Goal: Transaction & Acquisition: Purchase product/service

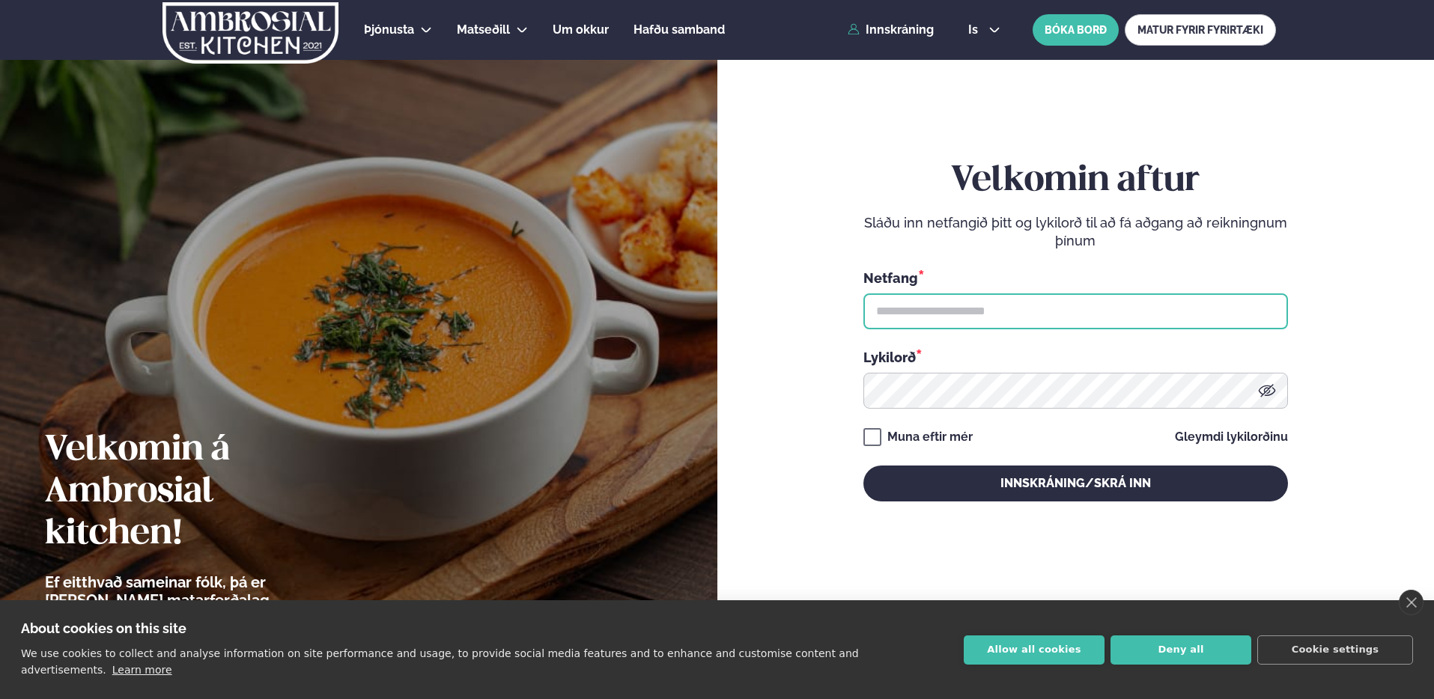
drag, startPoint x: 917, startPoint y: 314, endPoint x: 927, endPoint y: 316, distance: 10.7
click at [917, 314] on input "text" at bounding box center [1075, 312] width 425 height 36
type input "**********"
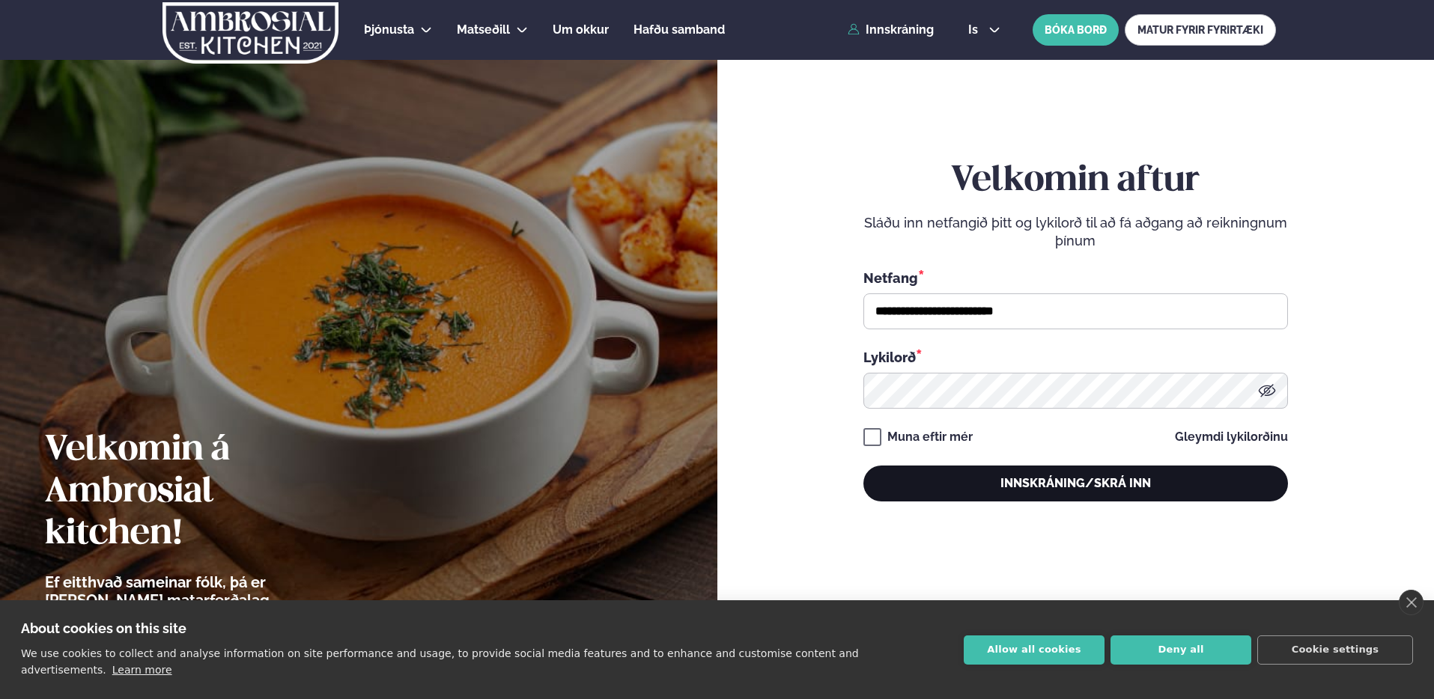
click at [1120, 478] on button "Innskráning/Skrá inn" at bounding box center [1075, 484] width 425 height 36
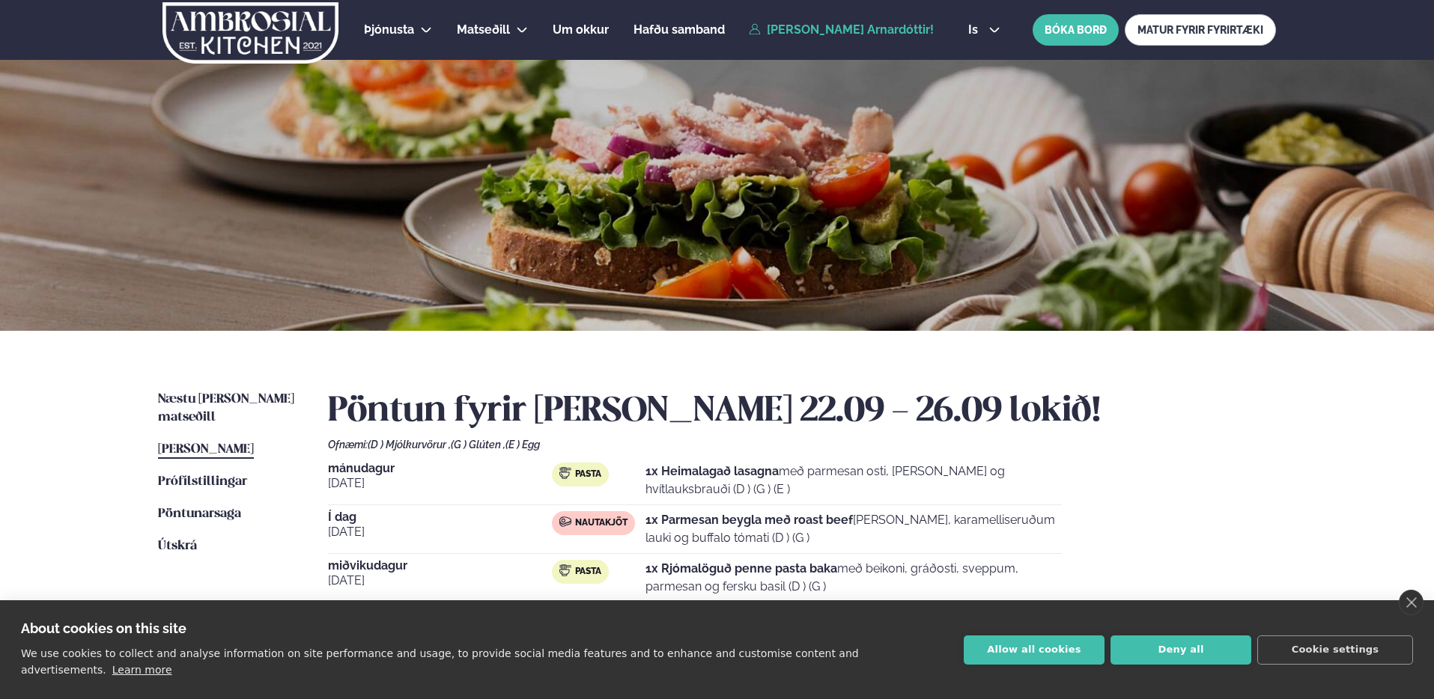
drag, startPoint x: 675, startPoint y: 520, endPoint x: 920, endPoint y: 537, distance: 245.4
click at [920, 537] on p "1x Parmesan beygla með roast beef basil pestó, karamelliseruðum lauki og buffal…" at bounding box center [854, 529] width 416 height 36
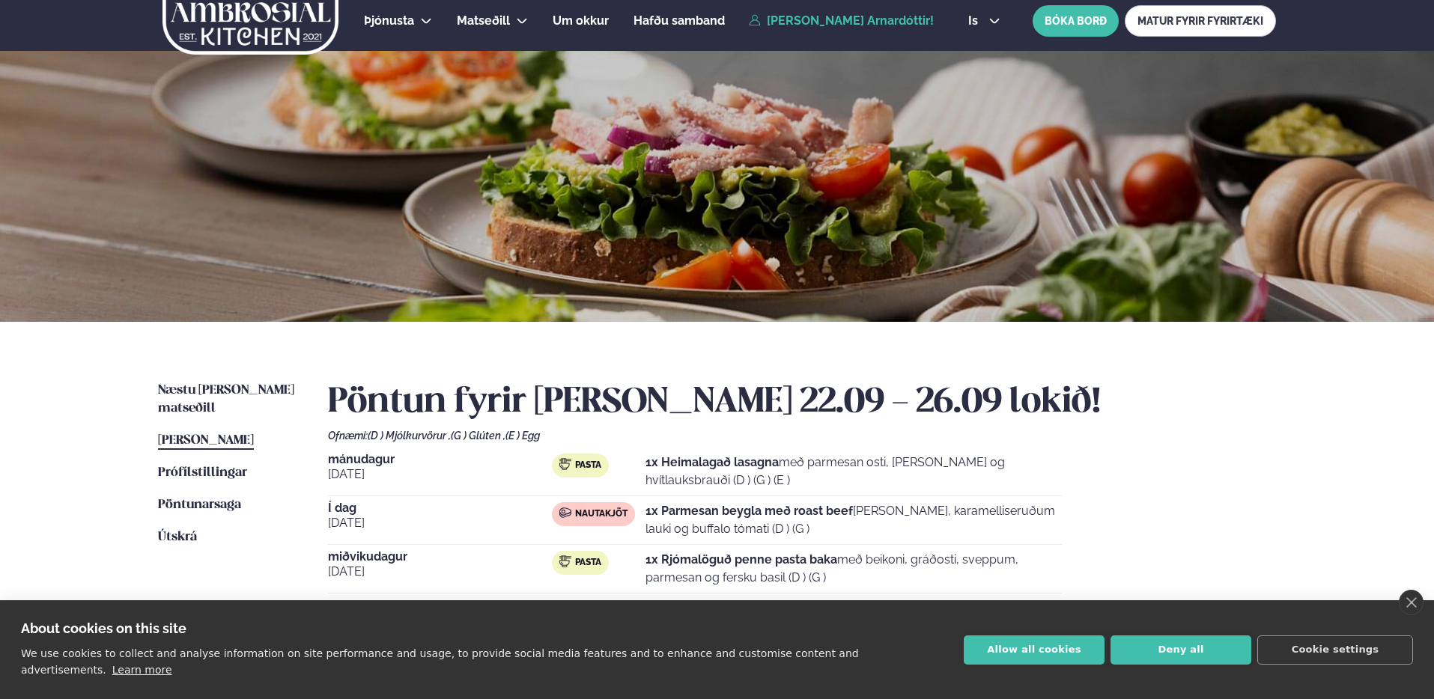
scroll to position [19, 0]
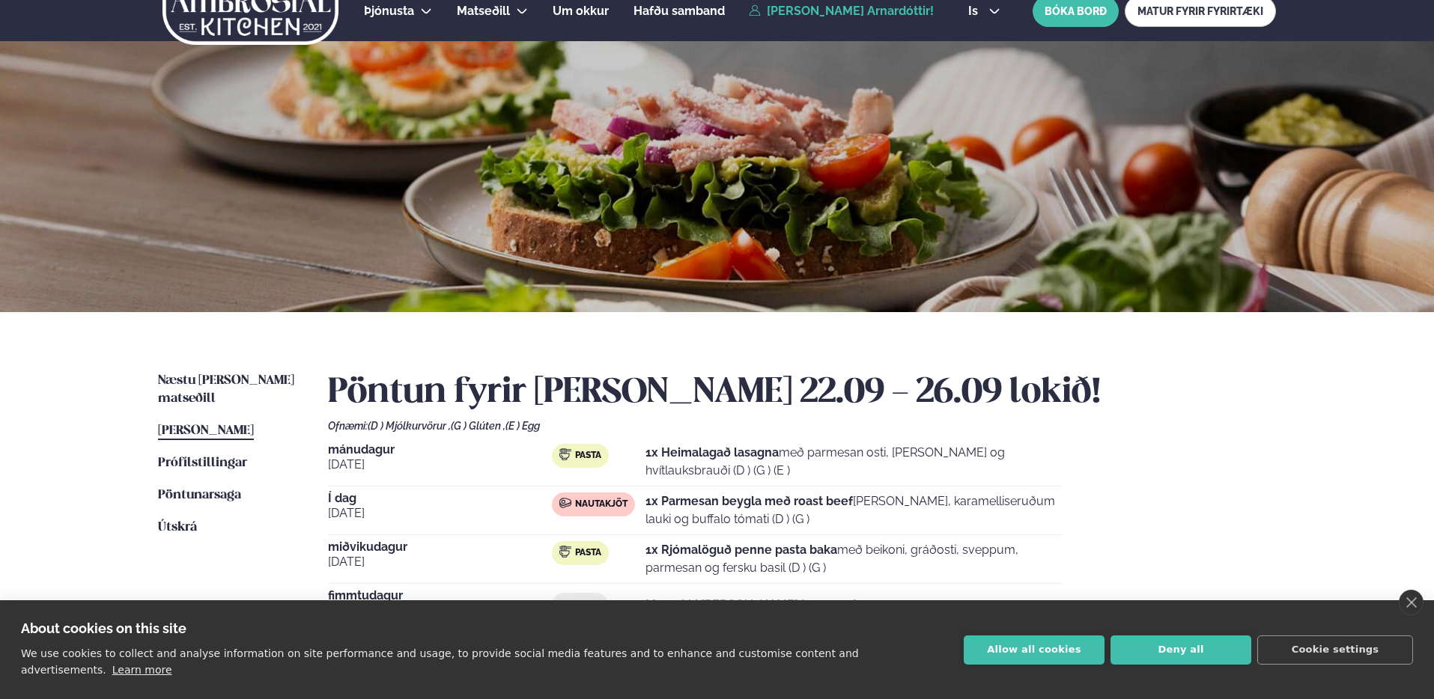
drag, startPoint x: 810, startPoint y: 531, endPoint x: 666, endPoint y: 509, distance: 146.2
click at [666, 509] on div "Í dag [DATE] Nautakjöt 1x Parmesan beygla með roast beef basil pestó, karamelli…" at bounding box center [695, 514] width 734 height 43
click at [63, 365] on div "Þjónusta Hádegismatur fyrir fyrirtæki Fyrirtækja veitingar Einkapartý Matseðill…" at bounding box center [717, 544] width 1434 height 1126
click at [229, 377] on span "Næstu [PERSON_NAME] matseðill" at bounding box center [226, 389] width 136 height 31
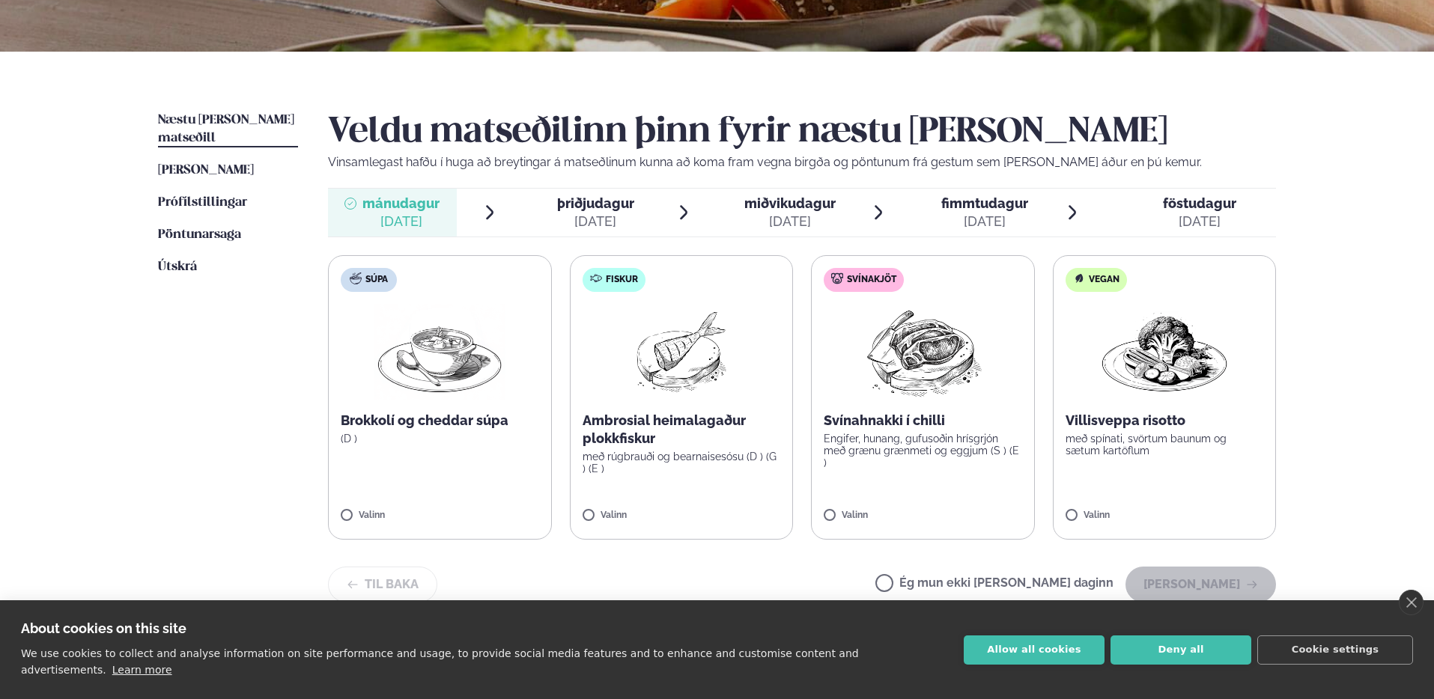
scroll to position [288, 0]
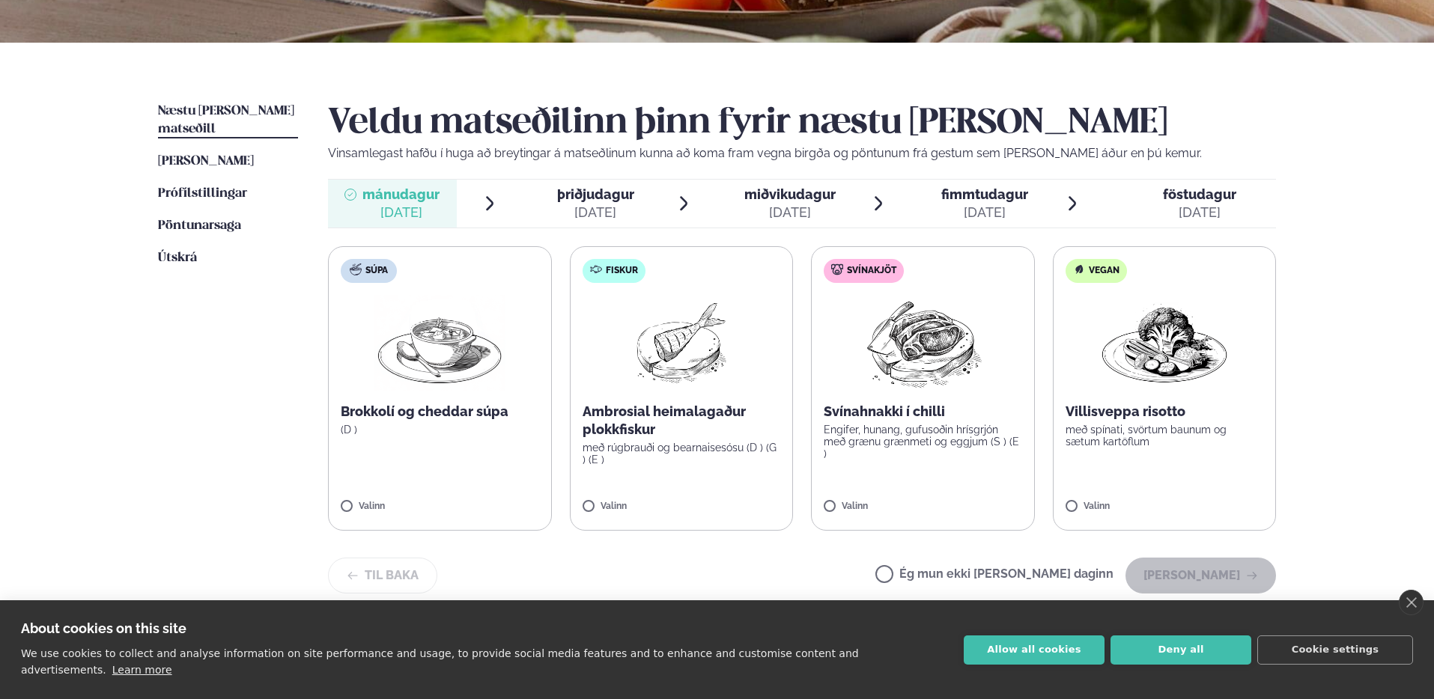
click at [792, 198] on span "miðvikudagur" at bounding box center [789, 194] width 91 height 16
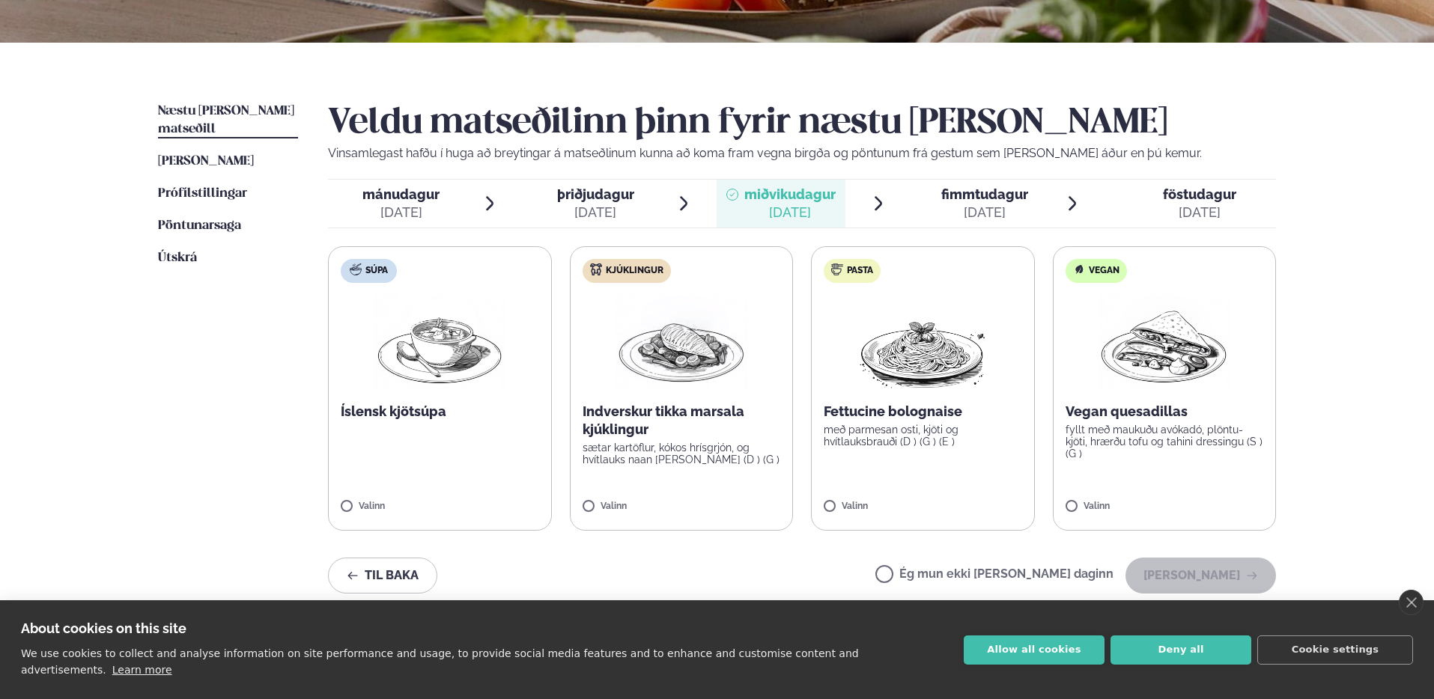
click at [959, 192] on span "fimmtudagur" at bounding box center [984, 194] width 87 height 16
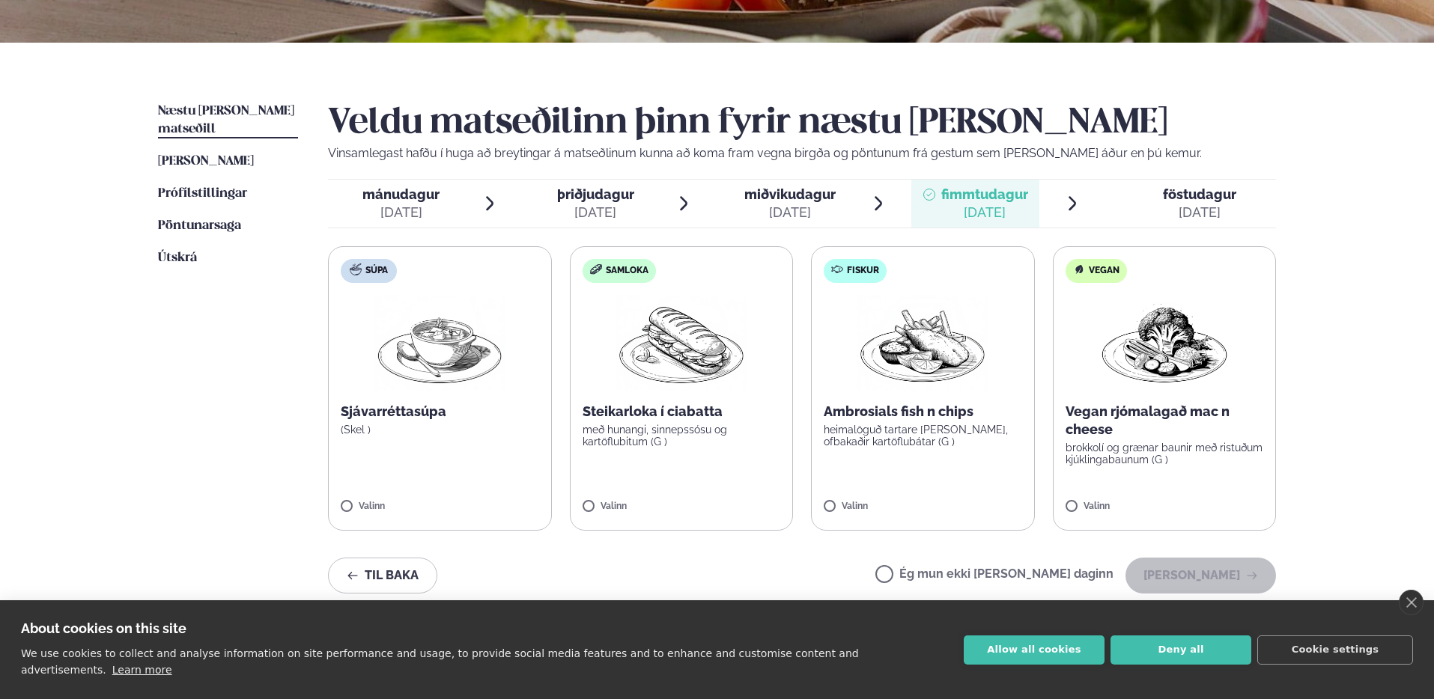
click at [1093, 186] on ul "mánudagur mán. [DATE] þriðjudagur þri. [DATE] miðvikudagur mið. [DATE] fimmtuda…" at bounding box center [802, 204] width 948 height 48
click at [1140, 188] on span "föstudagur fös. [DATE]" at bounding box center [1190, 204] width 171 height 48
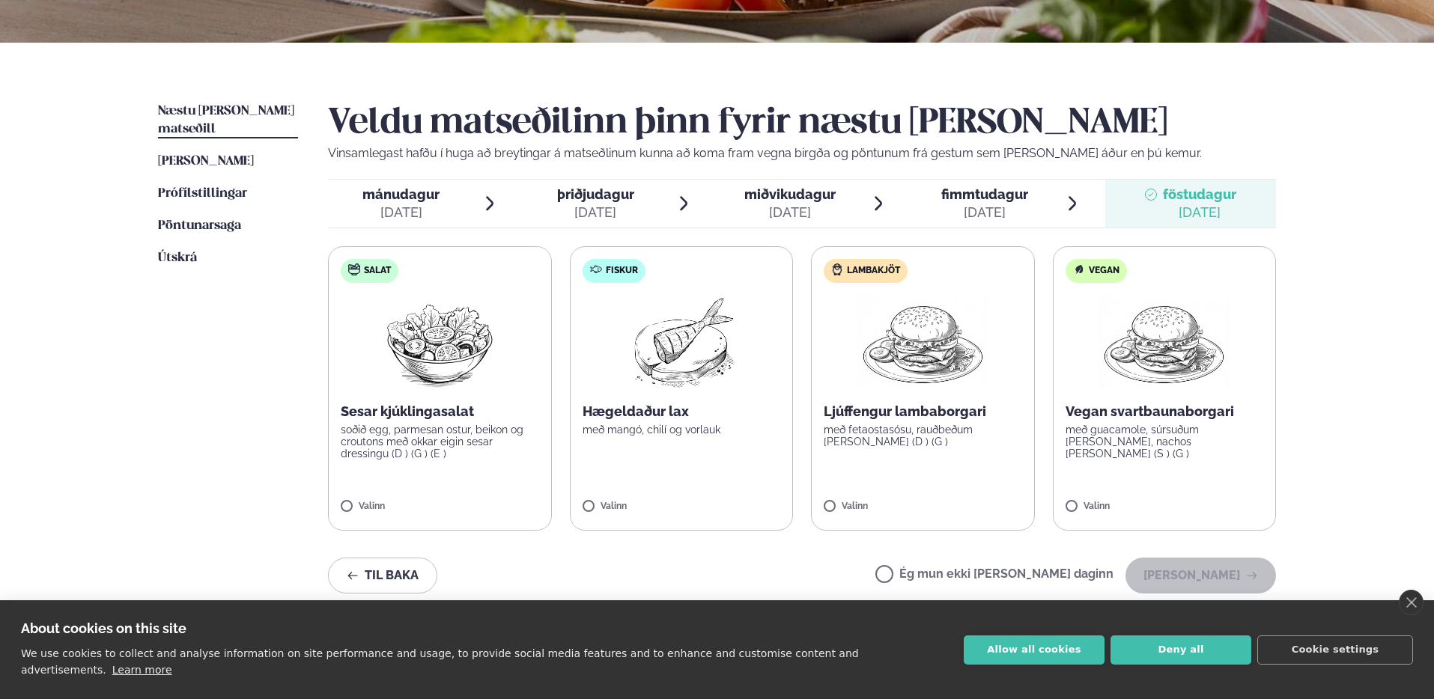
drag, startPoint x: 638, startPoint y: 191, endPoint x: 616, endPoint y: 191, distance: 22.5
click at [635, 191] on span "þriðjudagur þri. [DATE]" at bounding box center [587, 204] width 129 height 48
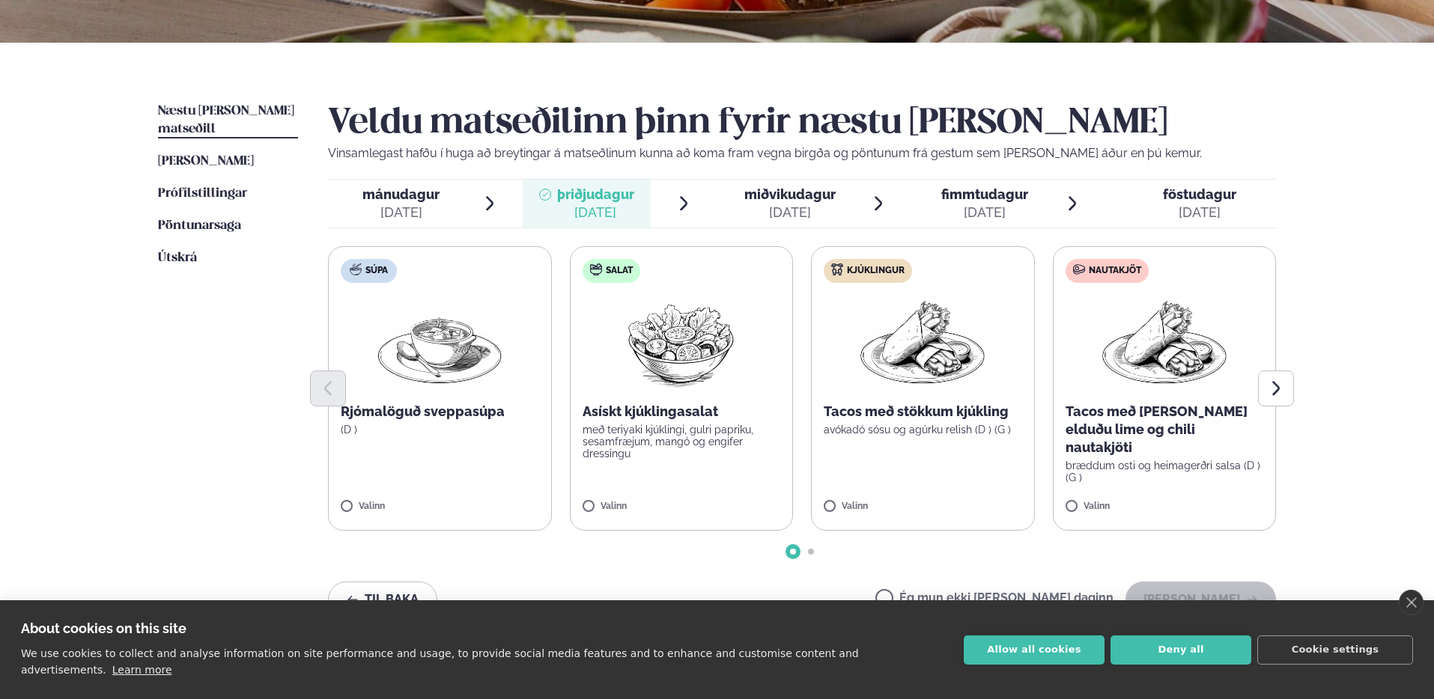
click at [393, 206] on div "[DATE]" at bounding box center [400, 213] width 77 height 18
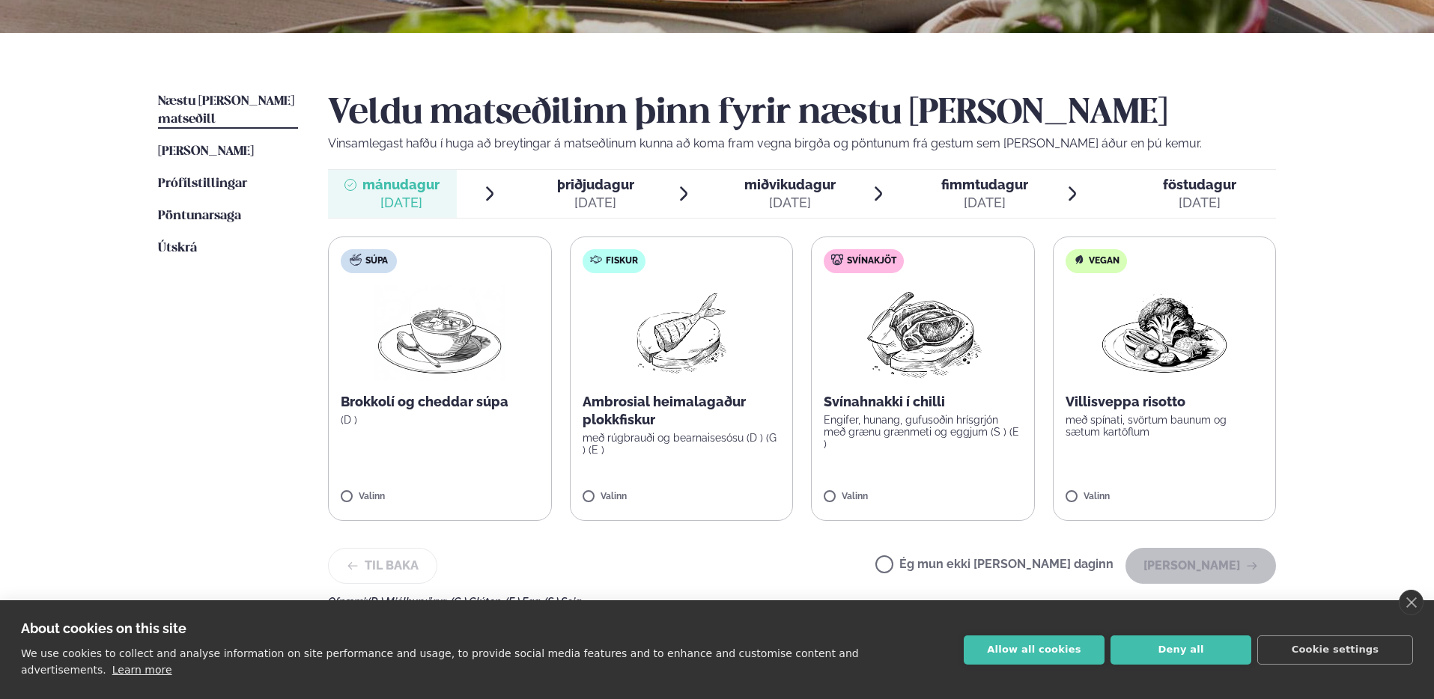
scroll to position [318, 0]
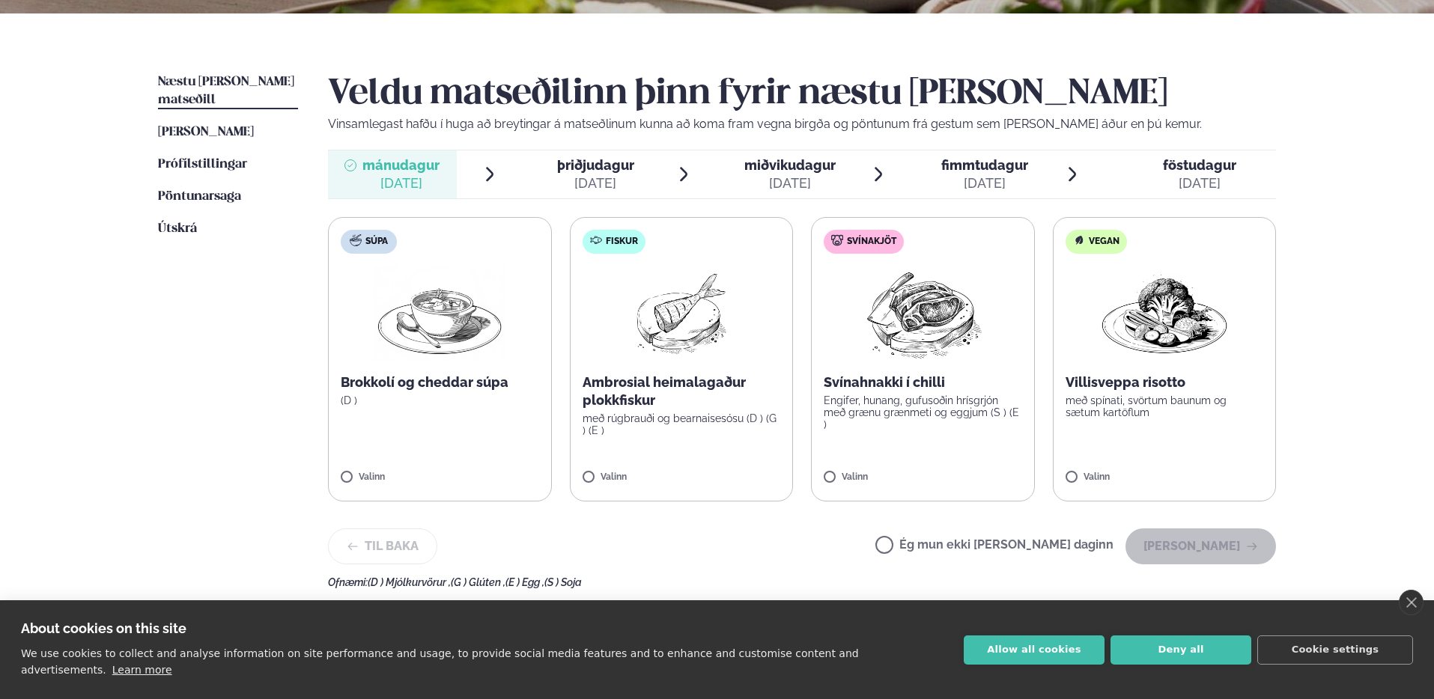
click at [647, 485] on div "Valinn" at bounding box center [682, 481] width 198 height 16
click at [598, 171] on span "þriðjudagur" at bounding box center [595, 165] width 77 height 16
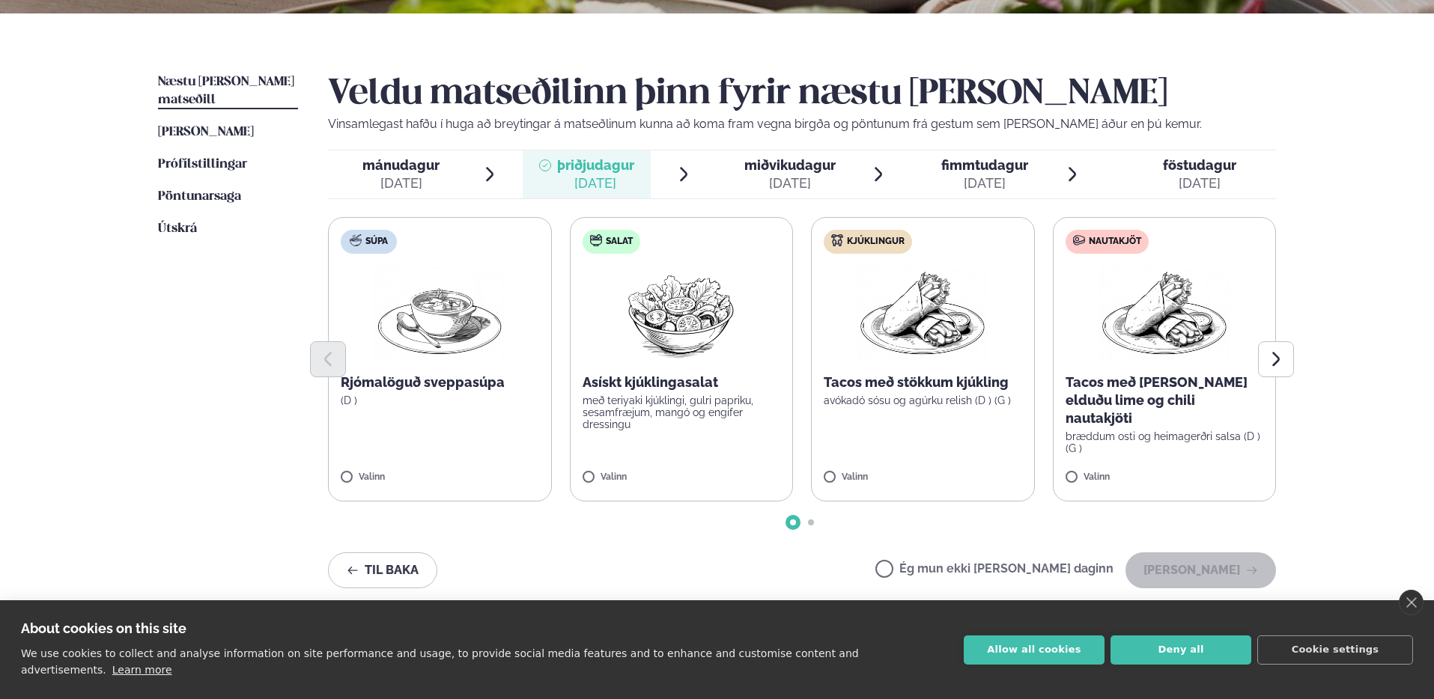
click at [458, 166] on li "mánudagur mán. [DATE]" at bounding box center [413, 175] width 171 height 48
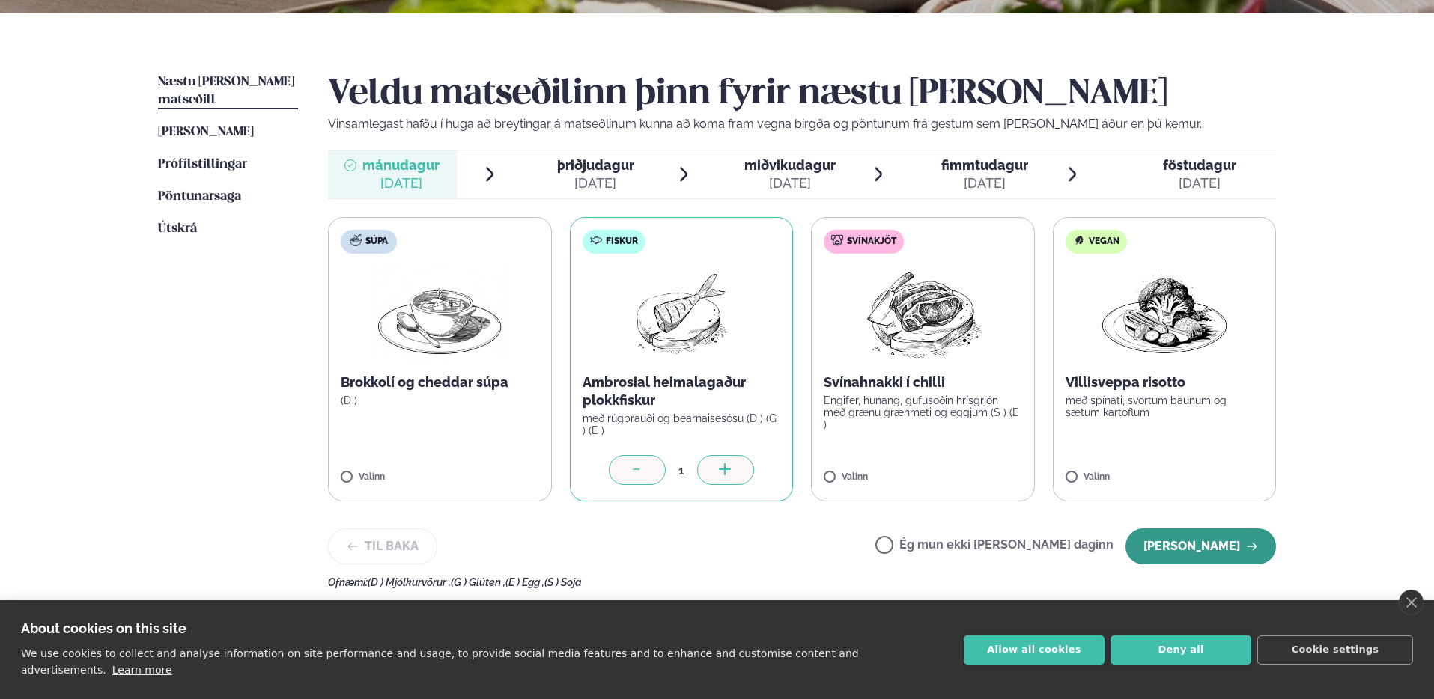
click at [1241, 547] on button "[PERSON_NAME]" at bounding box center [1201, 547] width 151 height 36
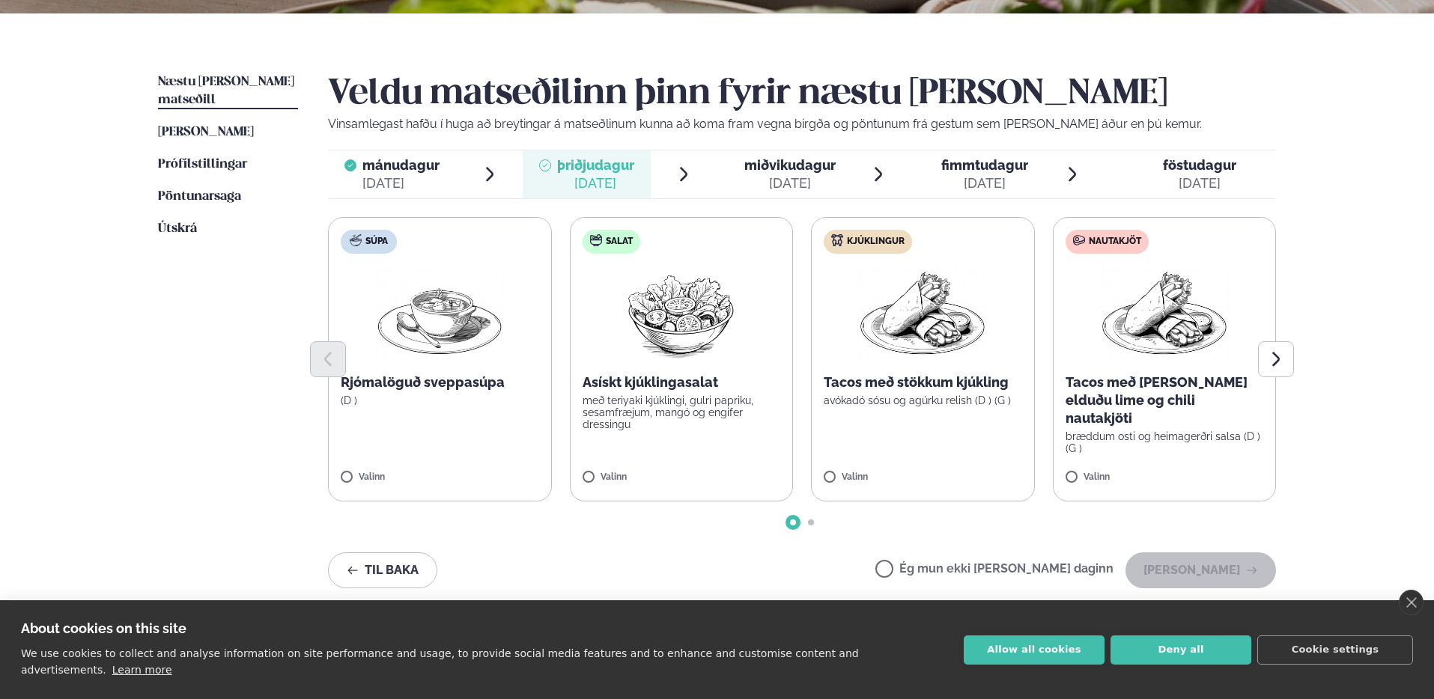
scroll to position [337, 0]
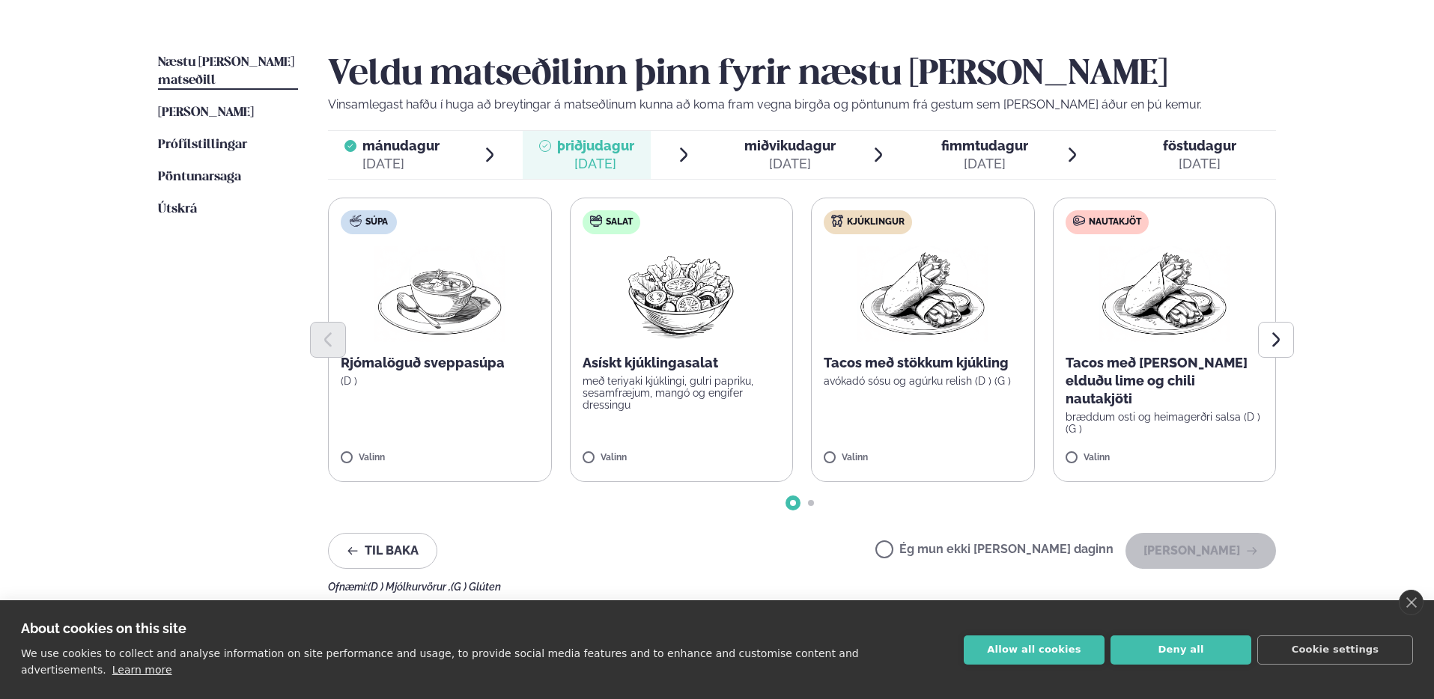
click at [747, 142] on span "miðvikudagur" at bounding box center [789, 146] width 91 height 16
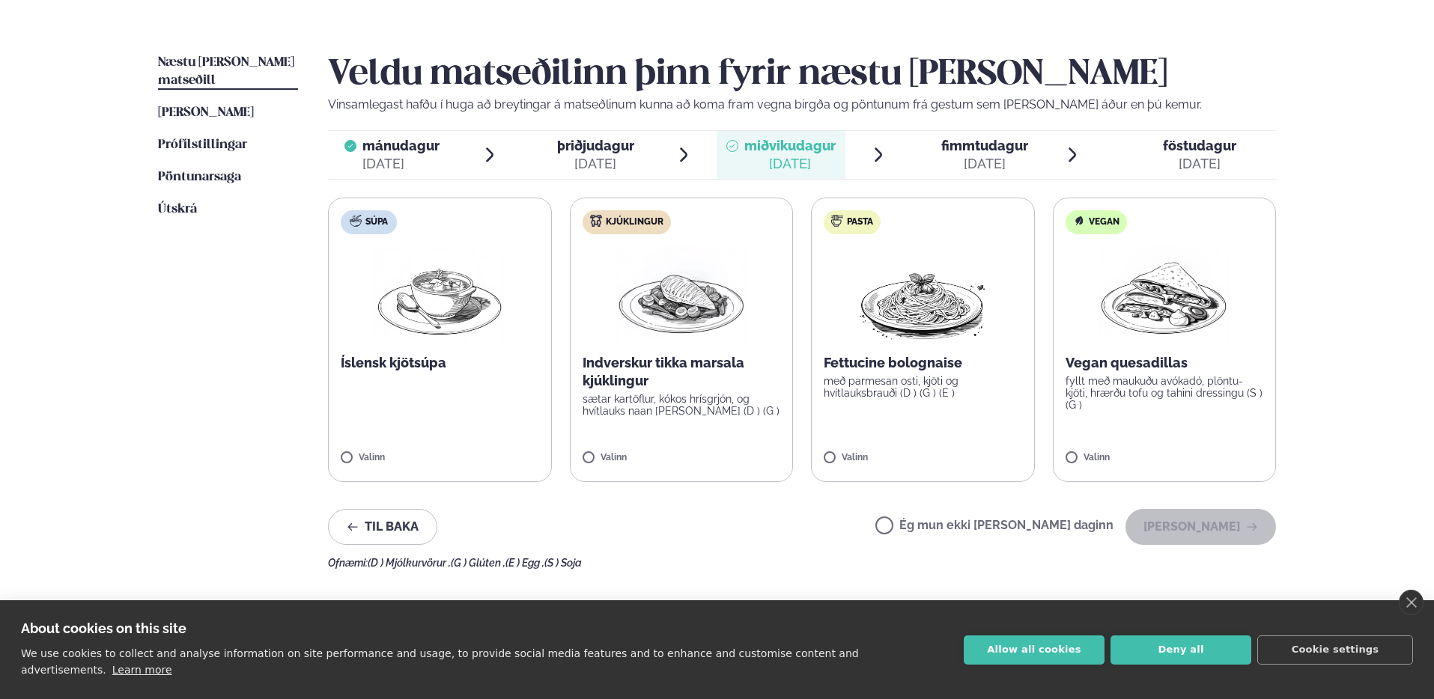
click at [411, 359] on p "Íslensk kjötsúpa" at bounding box center [440, 363] width 198 height 18
click at [1254, 532] on icon "button" at bounding box center [1252, 527] width 12 height 12
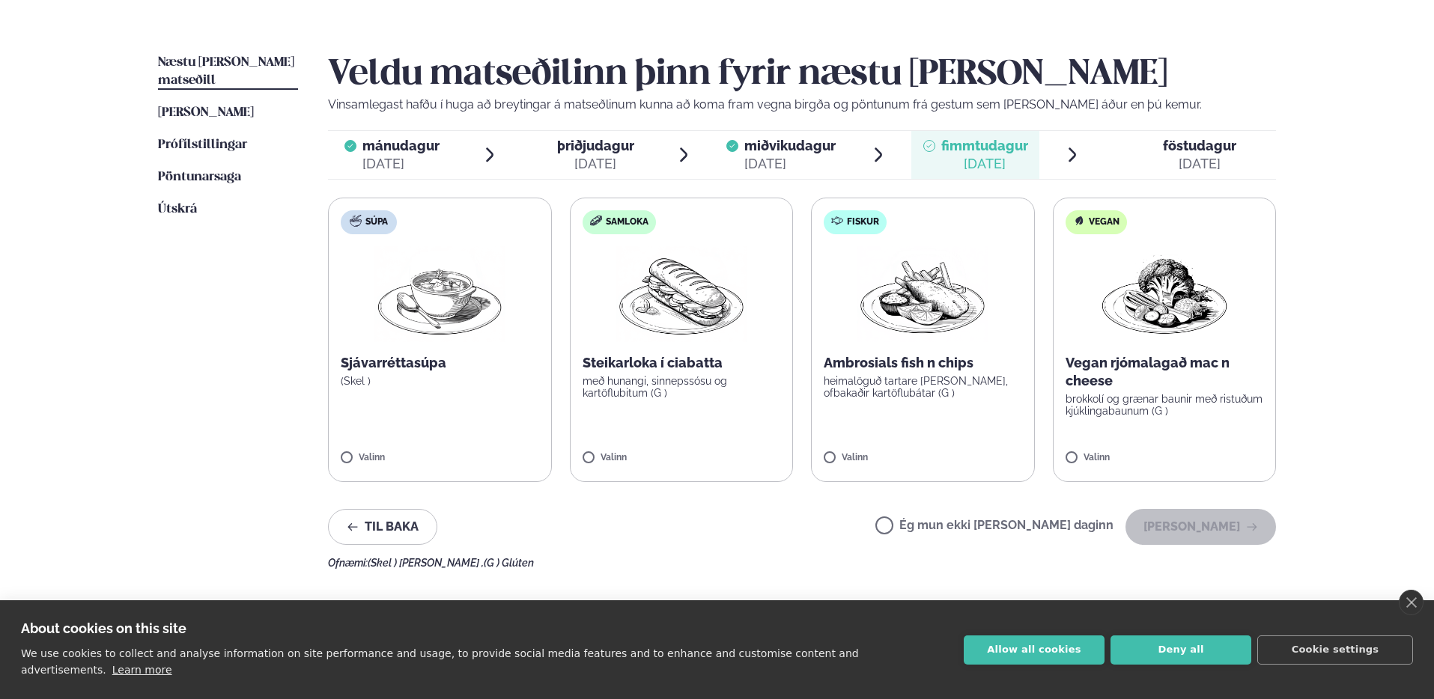
click at [1172, 160] on div "[DATE]" at bounding box center [1199, 164] width 73 height 18
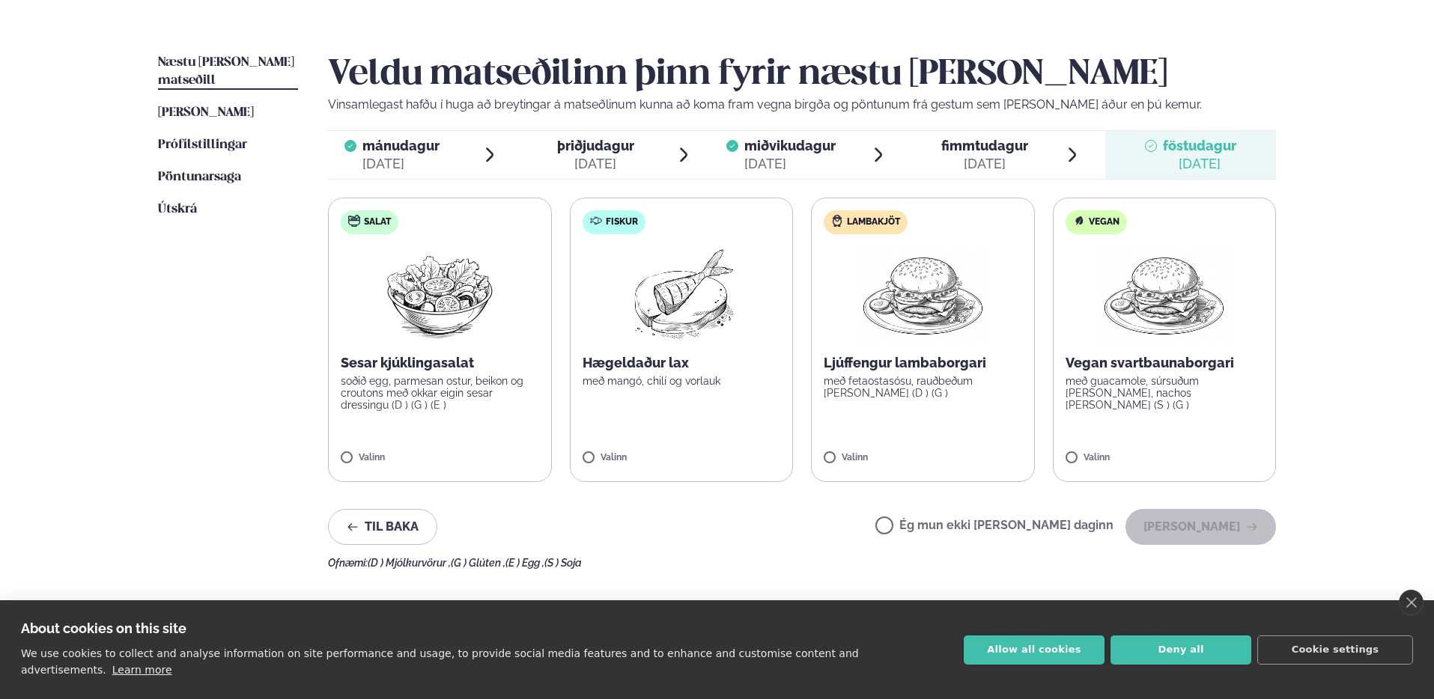
click at [444, 422] on label "Salat Sesar kjúklingasalat soðið egg, parmesan ostur, beikon og croutons með ok…" at bounding box center [440, 340] width 224 height 285
click at [416, 426] on label "Salat Sesar kjúklingasalat soðið egg, parmesan ostur, beikon og croutons með ok…" at bounding box center [440, 340] width 224 height 285
click at [1184, 529] on button "[PERSON_NAME]" at bounding box center [1201, 527] width 151 height 36
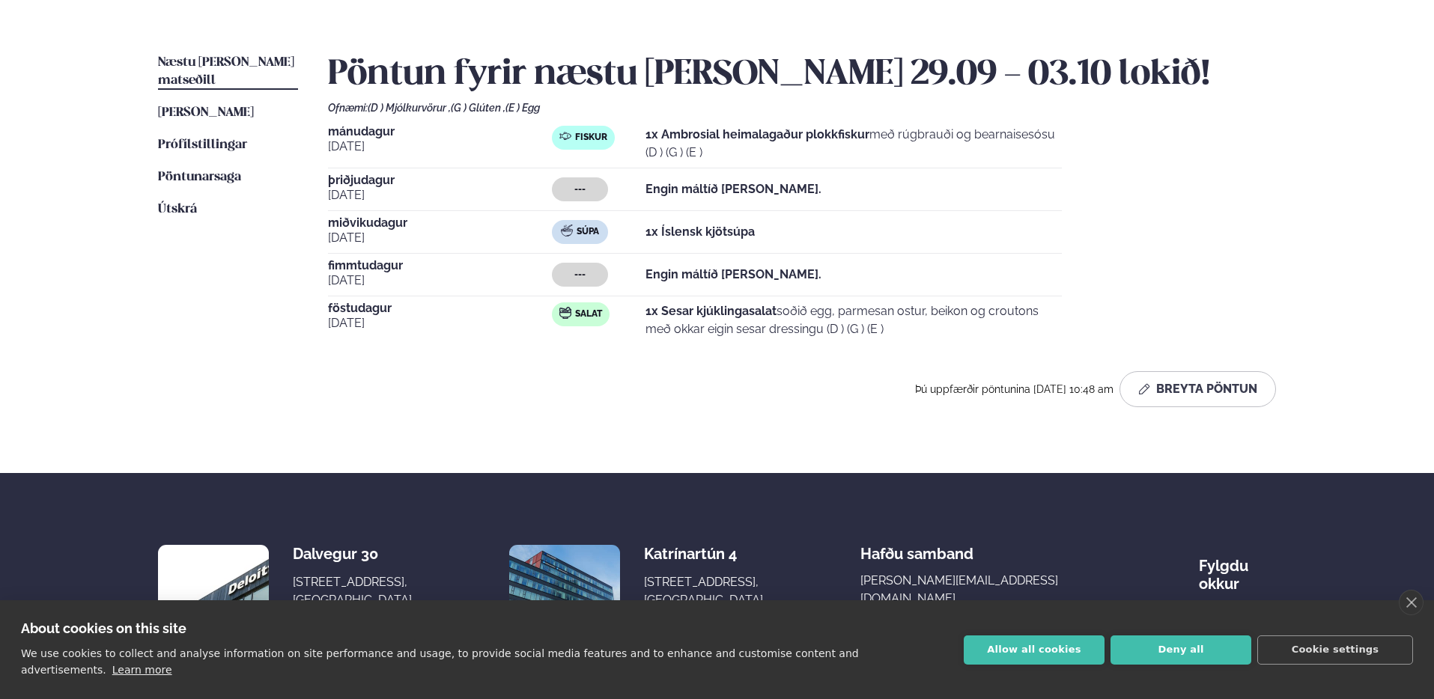
scroll to position [200, 0]
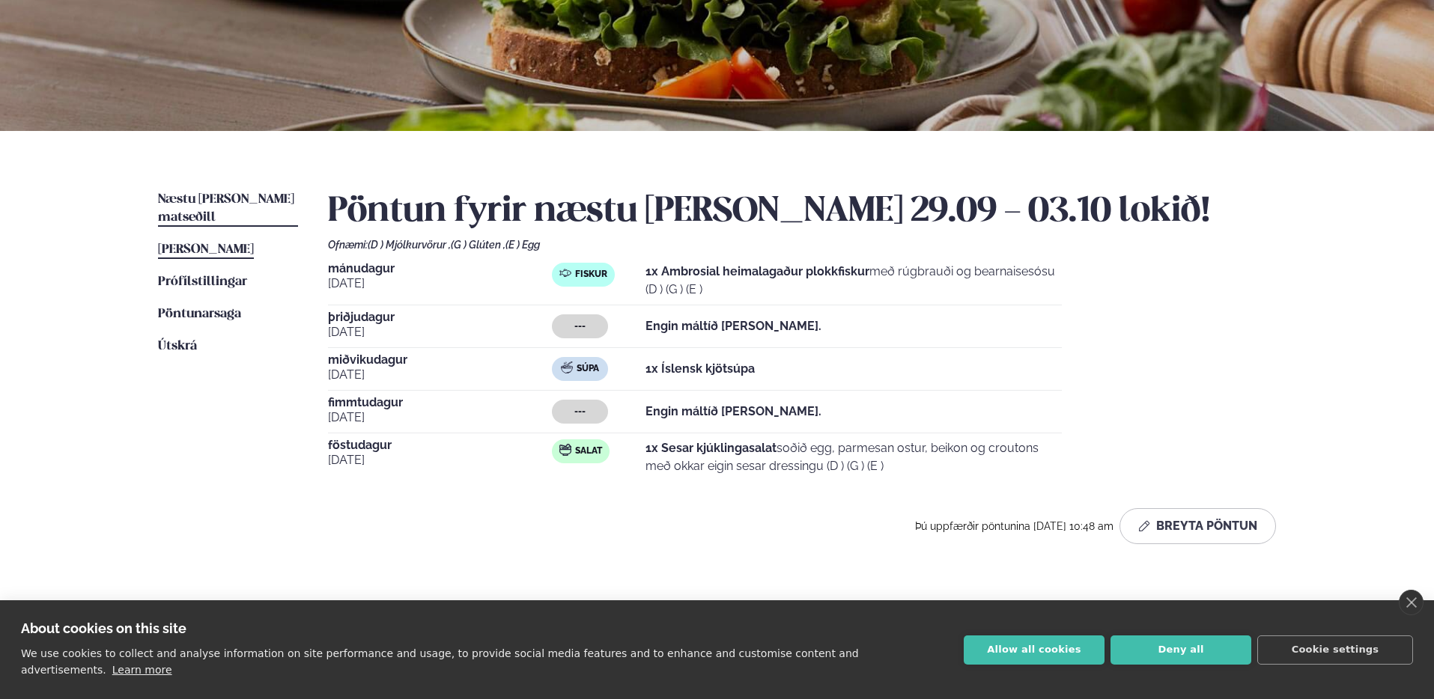
click at [254, 243] on span "[PERSON_NAME]" at bounding box center [206, 249] width 96 height 13
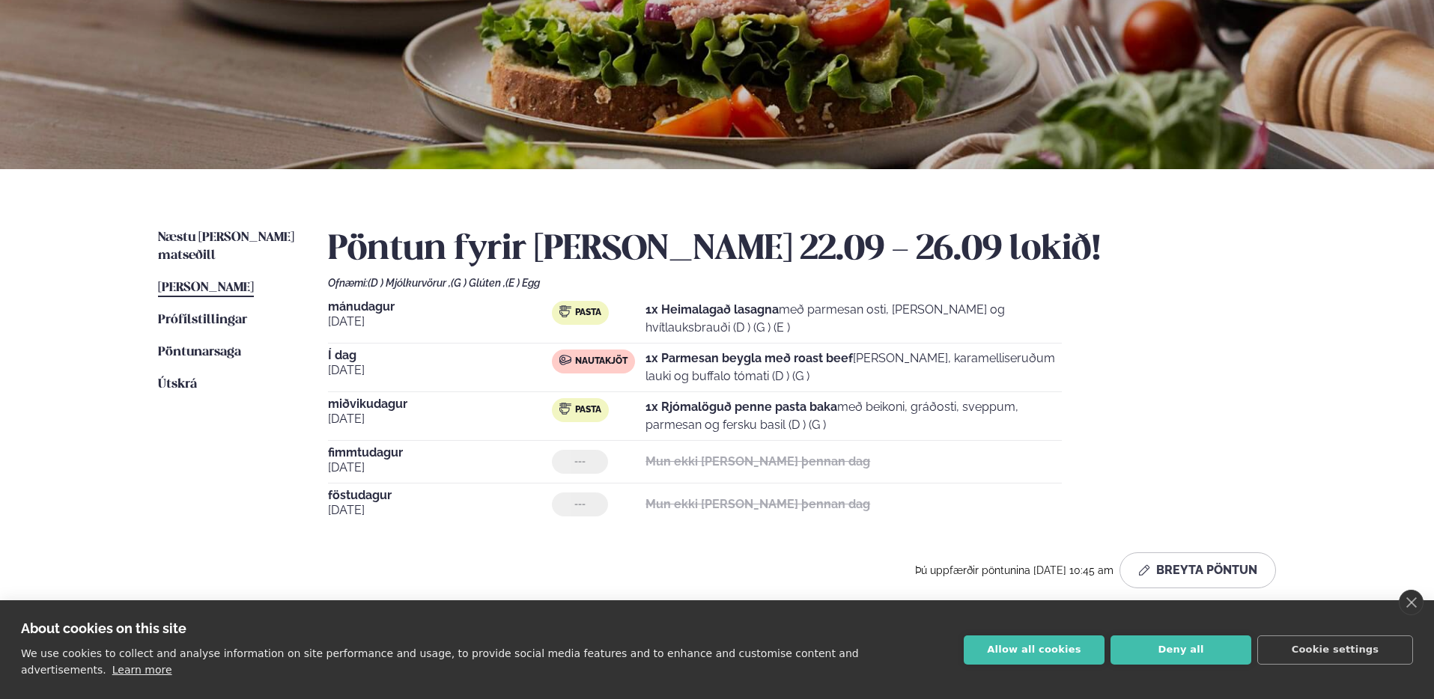
scroll to position [219, 0]
